Goal: Book appointment/travel/reservation

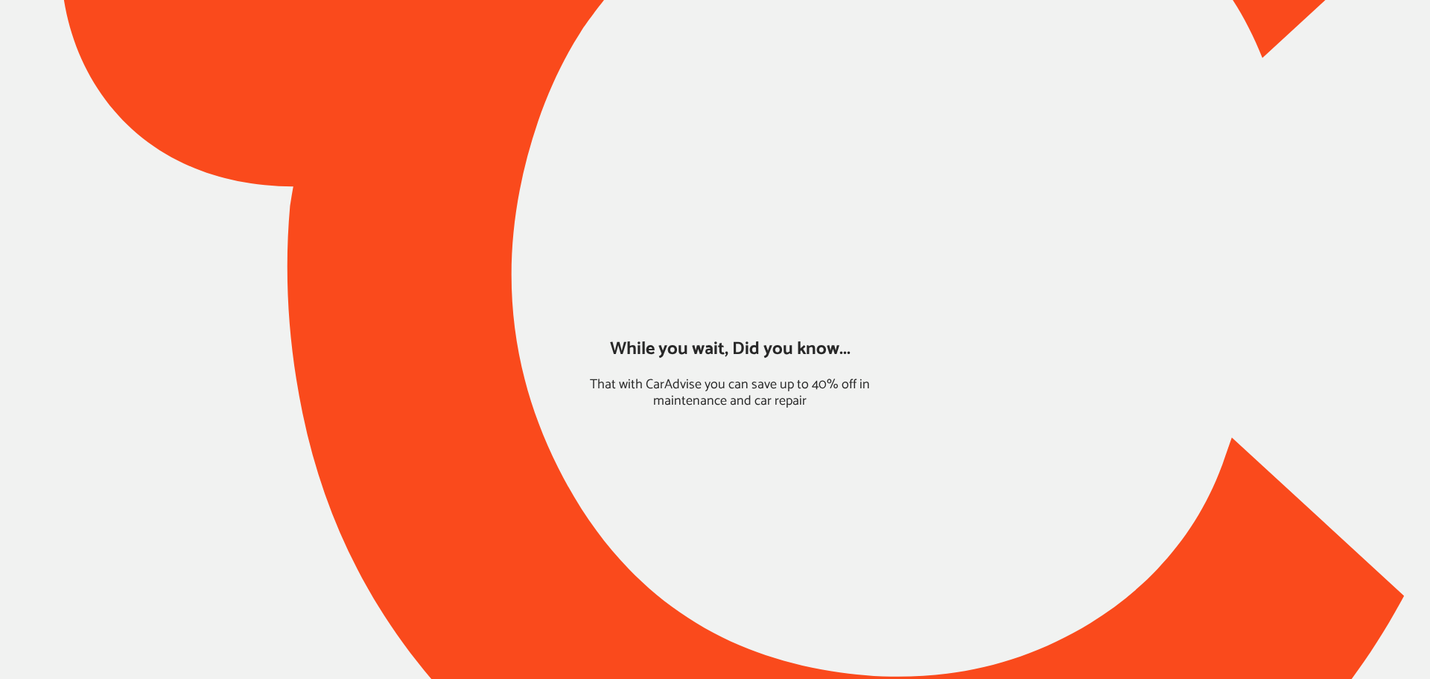
type input "*****"
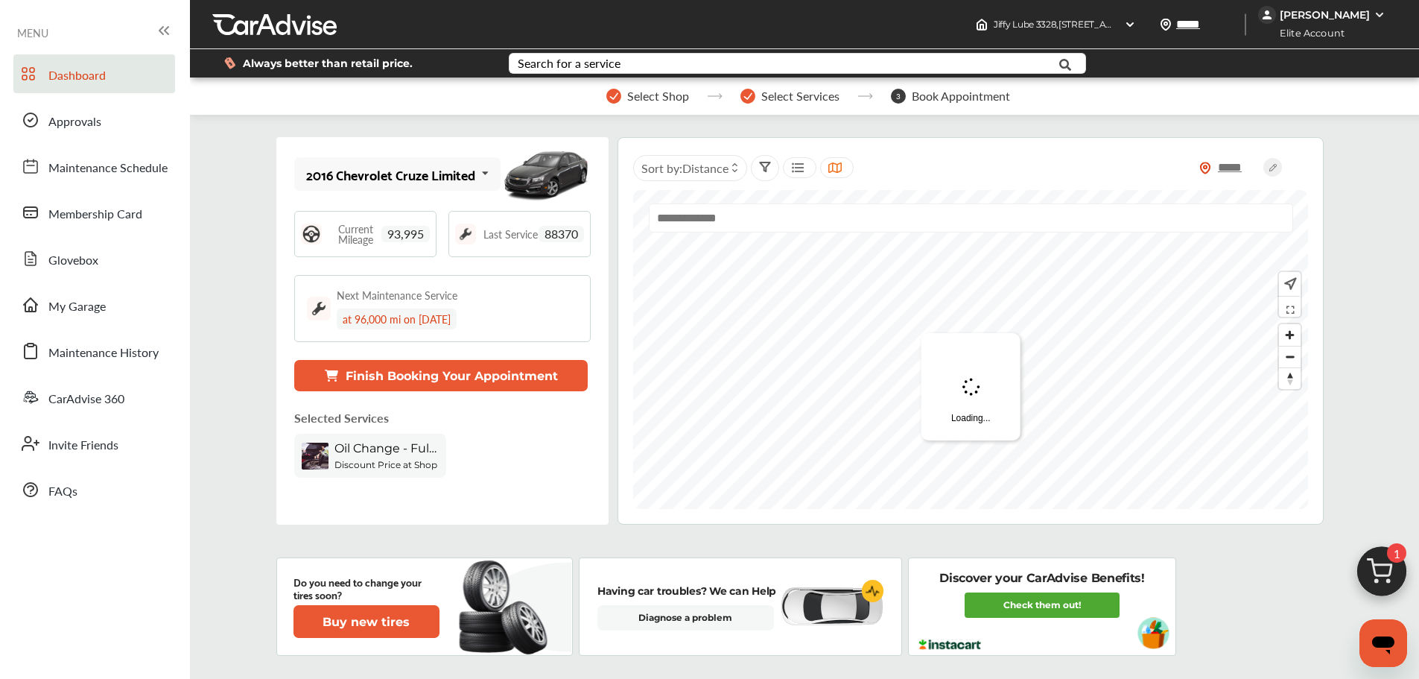
click at [445, 177] on div "2016 Chevrolet Cruze Limited" at bounding box center [390, 174] width 169 height 15
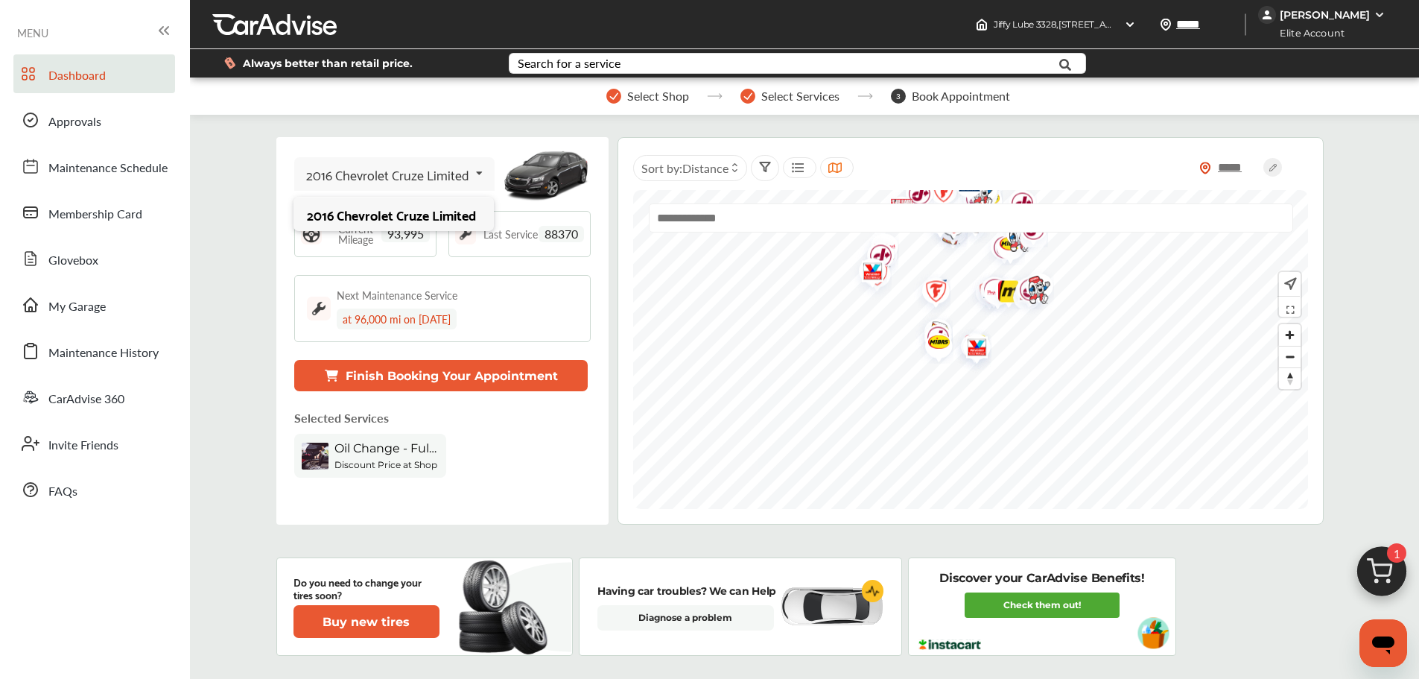
scroll to position [521, 0]
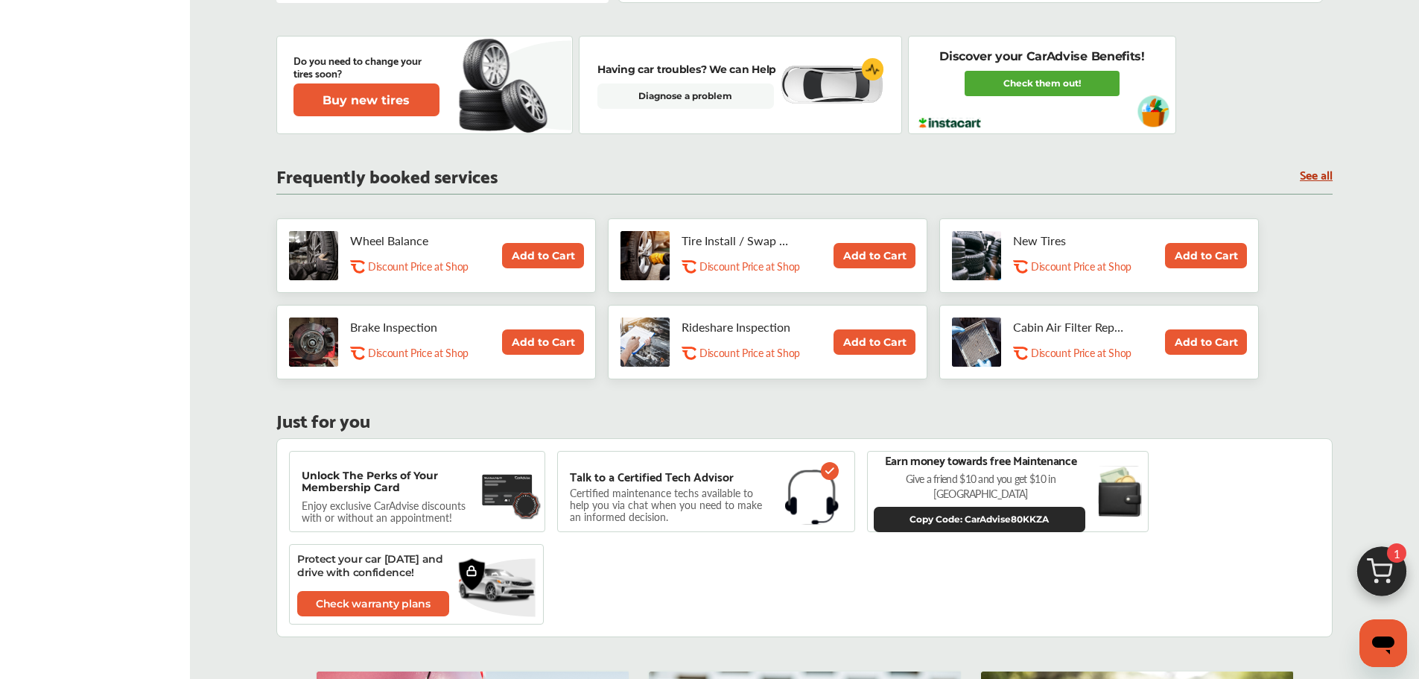
click at [1383, 587] on img at bounding box center [1382, 575] width 72 height 72
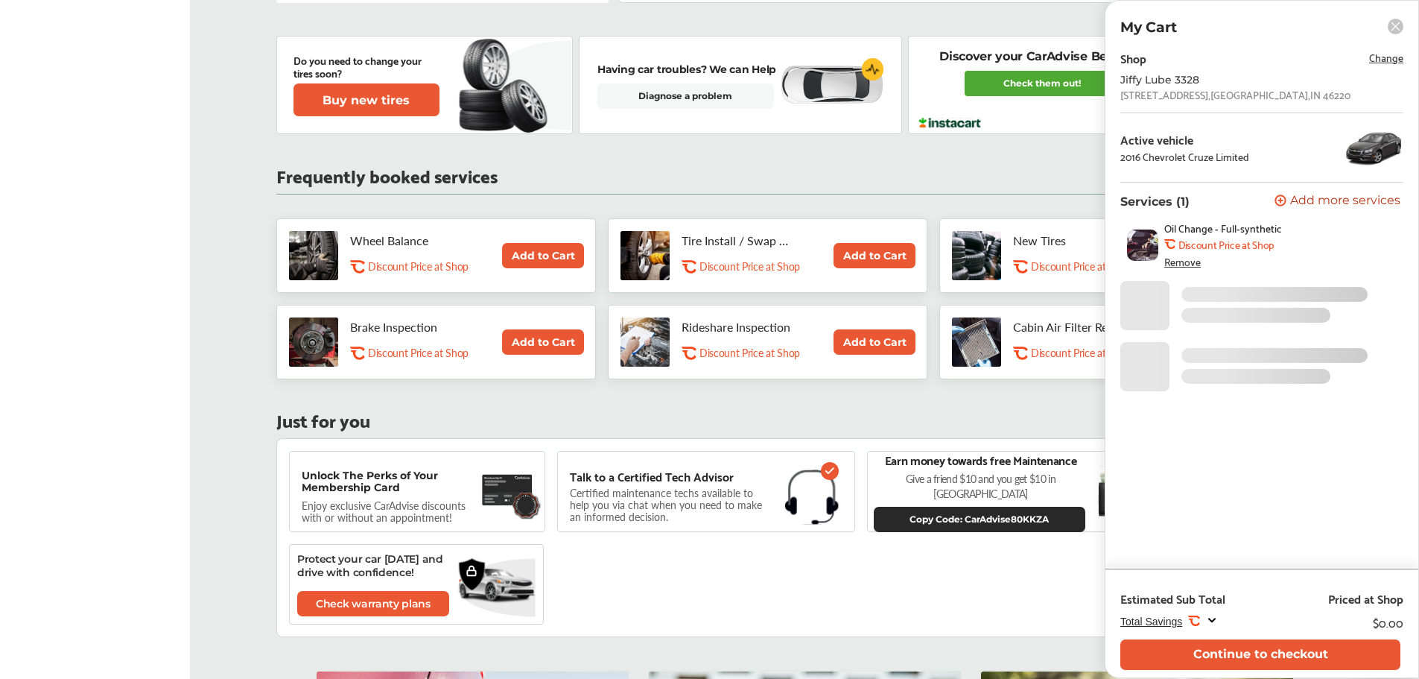
click at [1352, 661] on button "Continue to checkout" at bounding box center [1260, 654] width 280 height 31
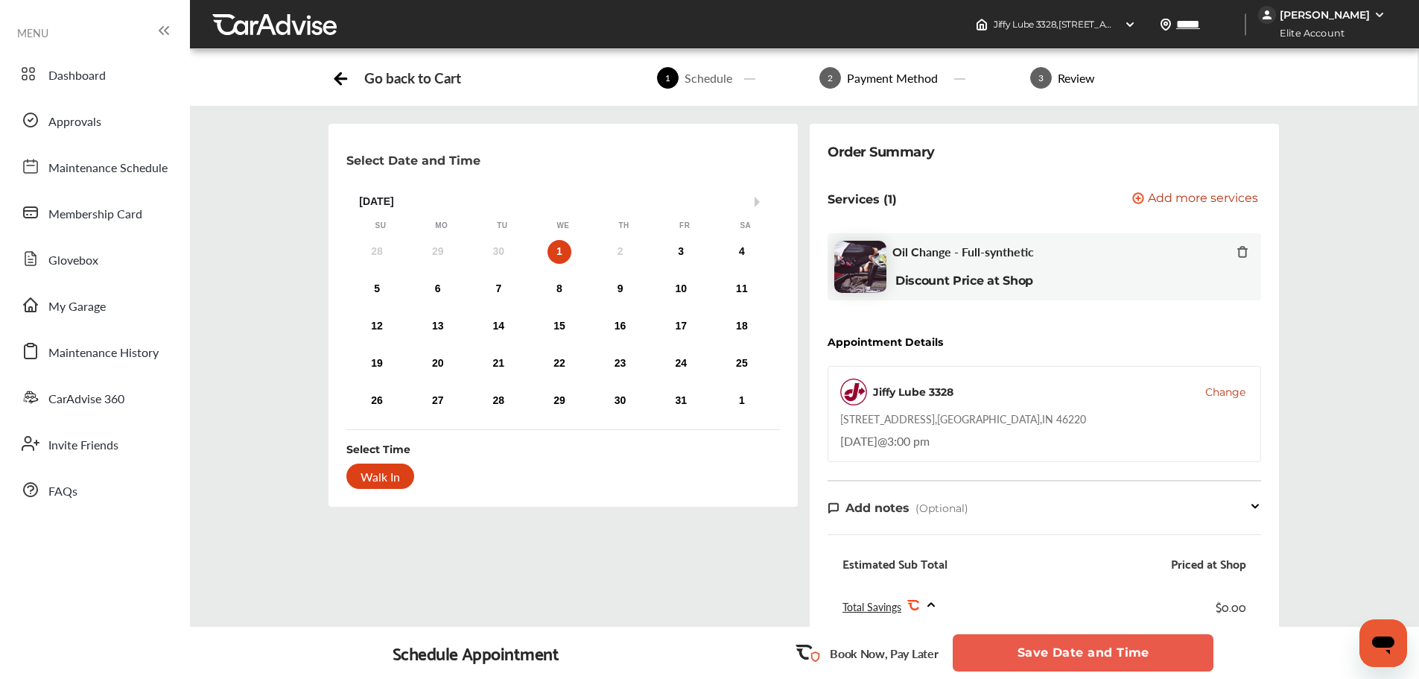
drag, startPoint x: 1224, startPoint y: 378, endPoint x: 1219, endPoint y: 397, distance: 19.9
click at [1222, 381] on div "Jiffy Lube 3328 Change [STREET_ADDRESS] [DATE] 3:00 pm" at bounding box center [1045, 414] width 434 height 96
click at [1219, 397] on span "Change" at bounding box center [1225, 391] width 40 height 15
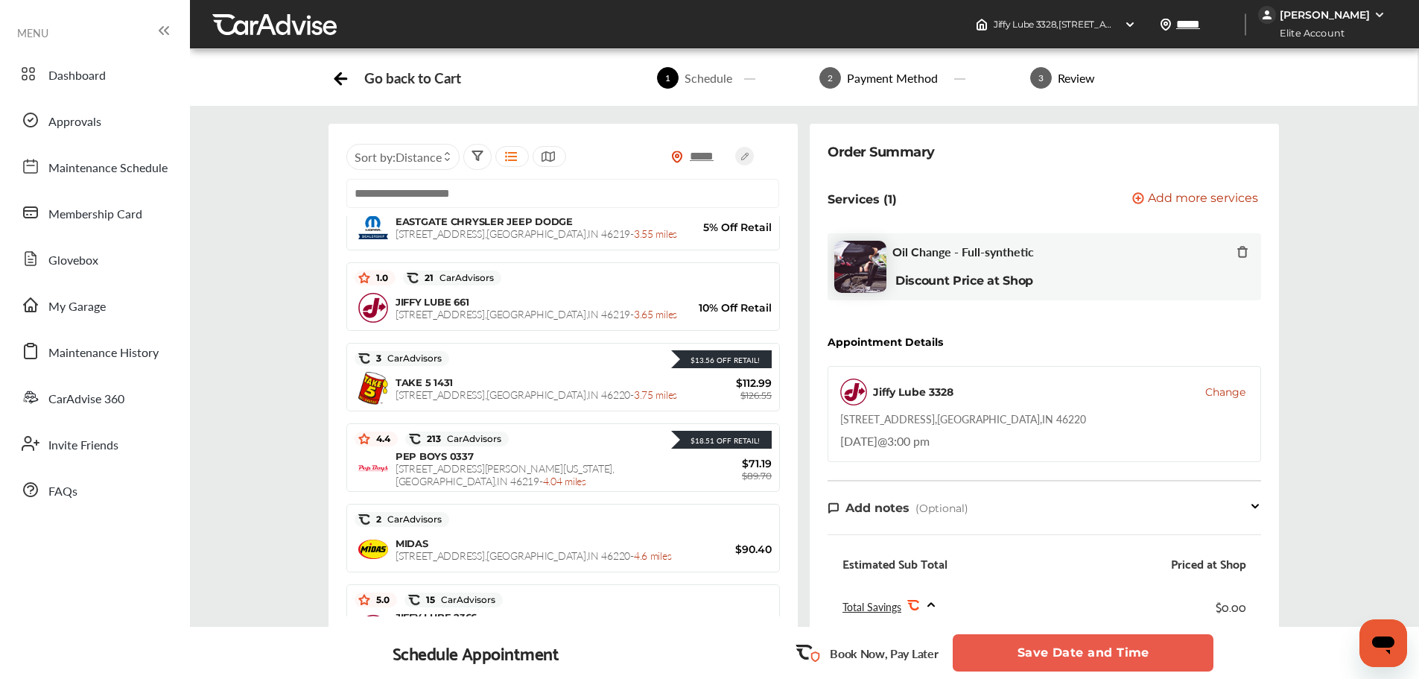
scroll to position [521, 0]
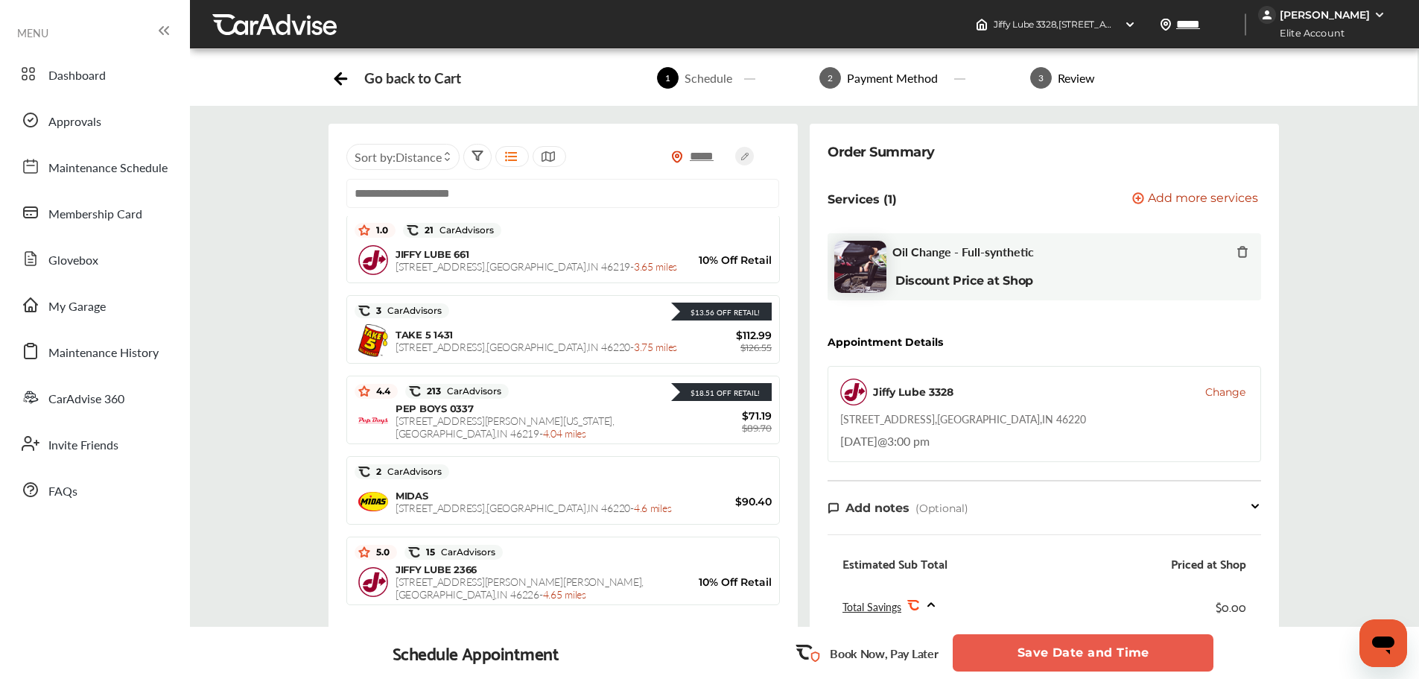
click at [440, 413] on span "PEP BOYS 0337" at bounding box center [435, 408] width 78 height 12
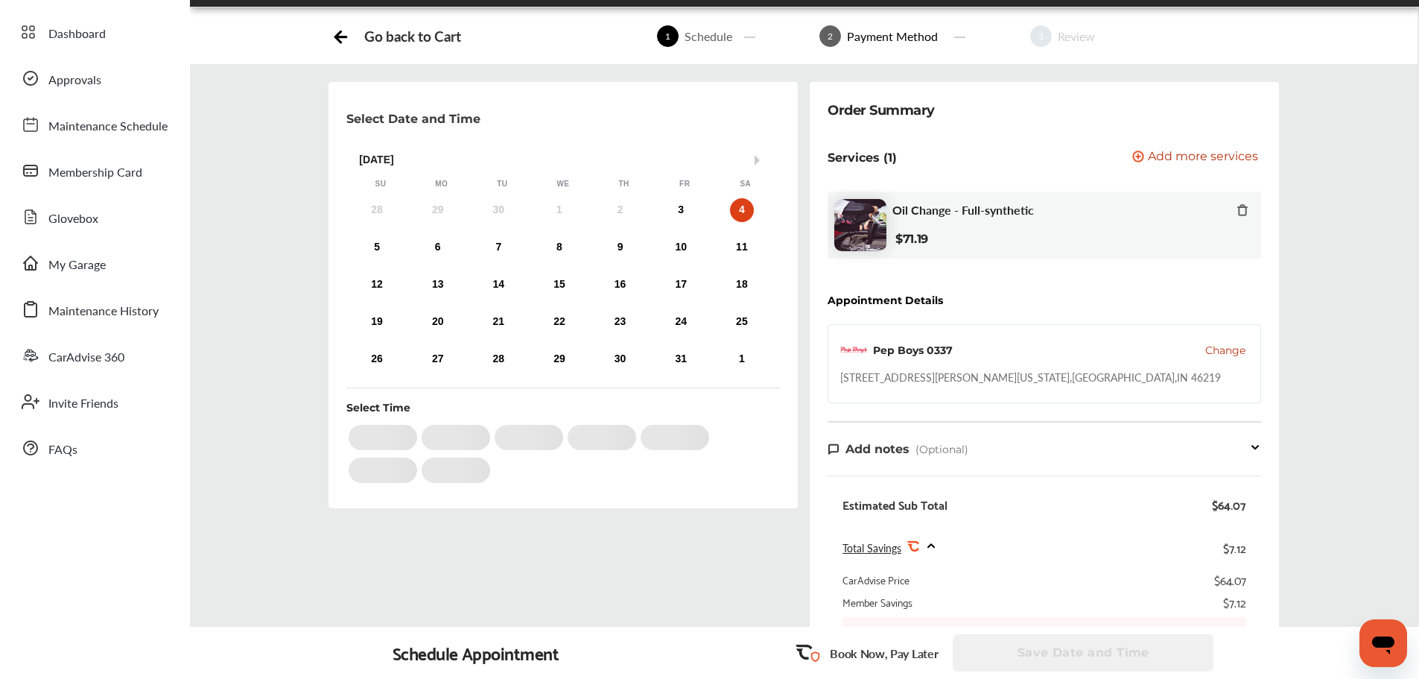
scroll to position [223, 0]
